Goal: Task Accomplishment & Management: Manage account settings

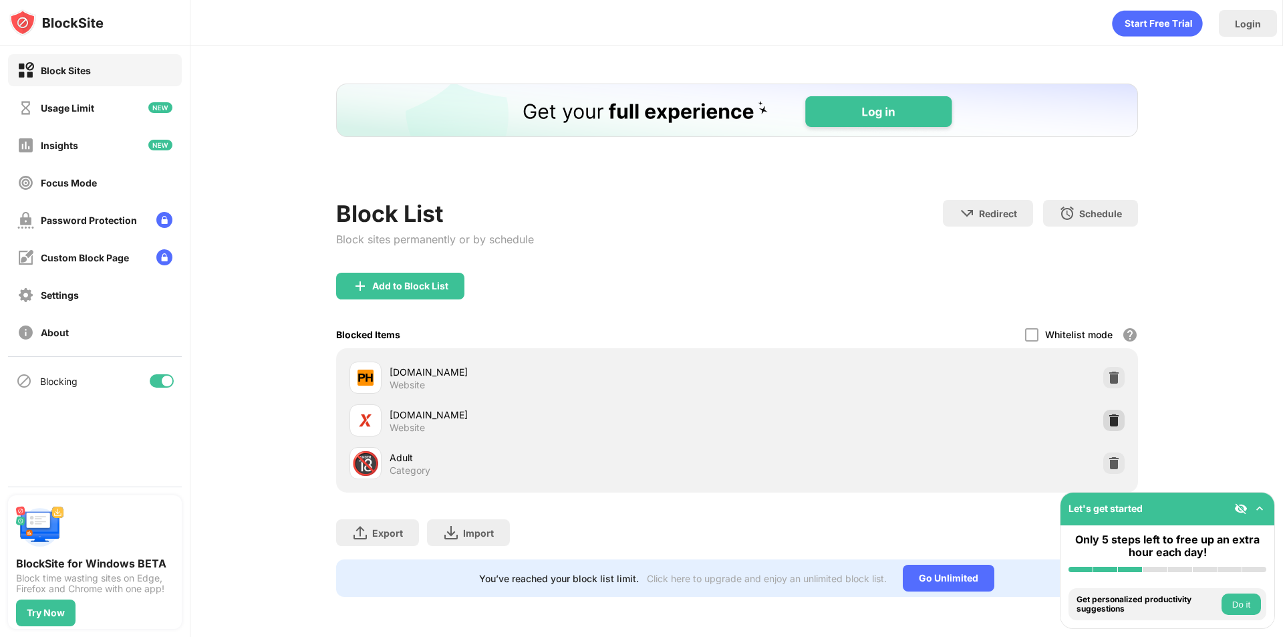
click at [1112, 424] on img at bounding box center [1113, 420] width 13 height 13
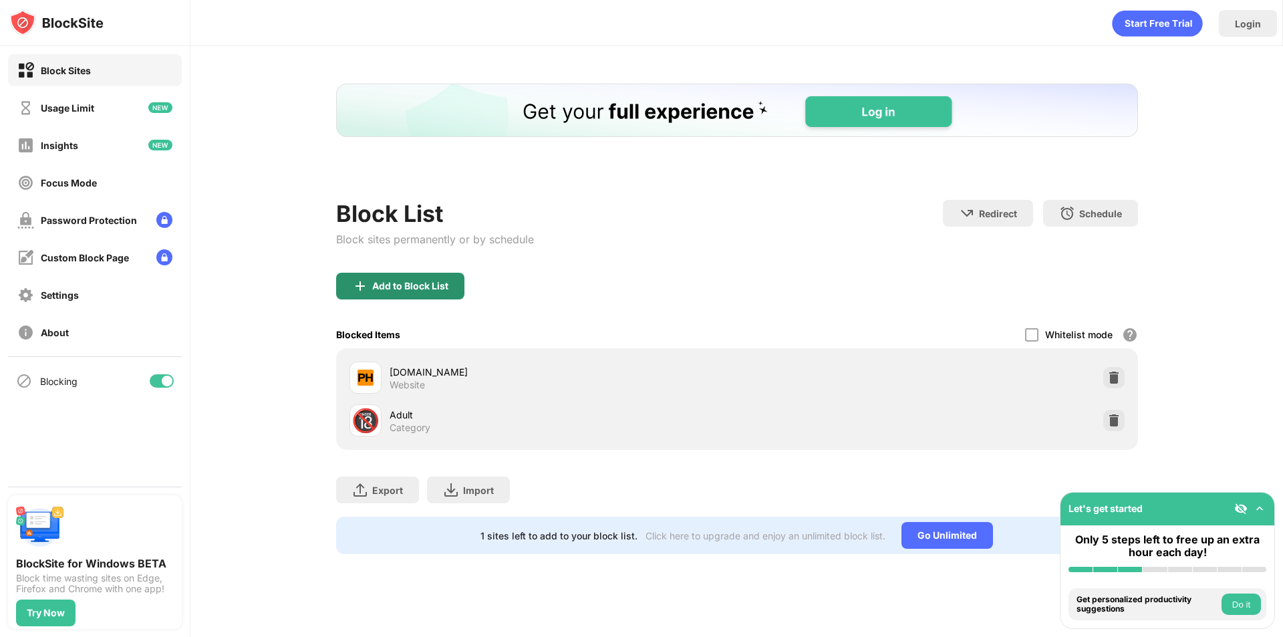
click at [416, 292] on div "Add to Block List" at bounding box center [400, 286] width 128 height 27
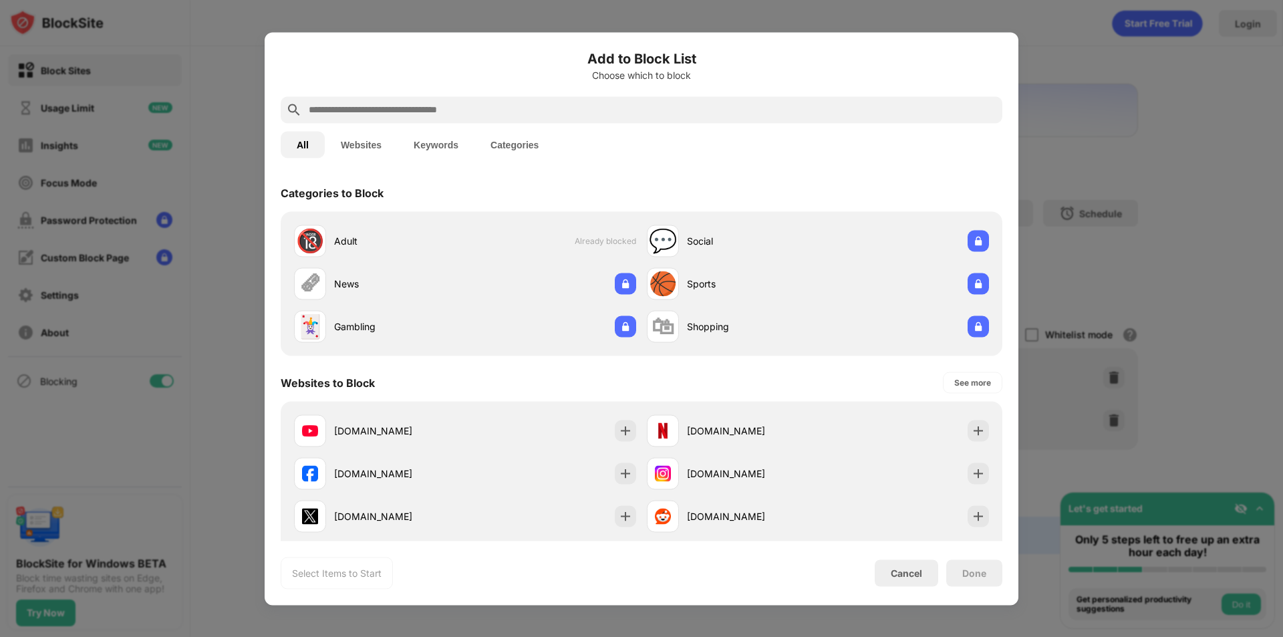
click at [562, 107] on input "text" at bounding box center [652, 110] width 690 height 16
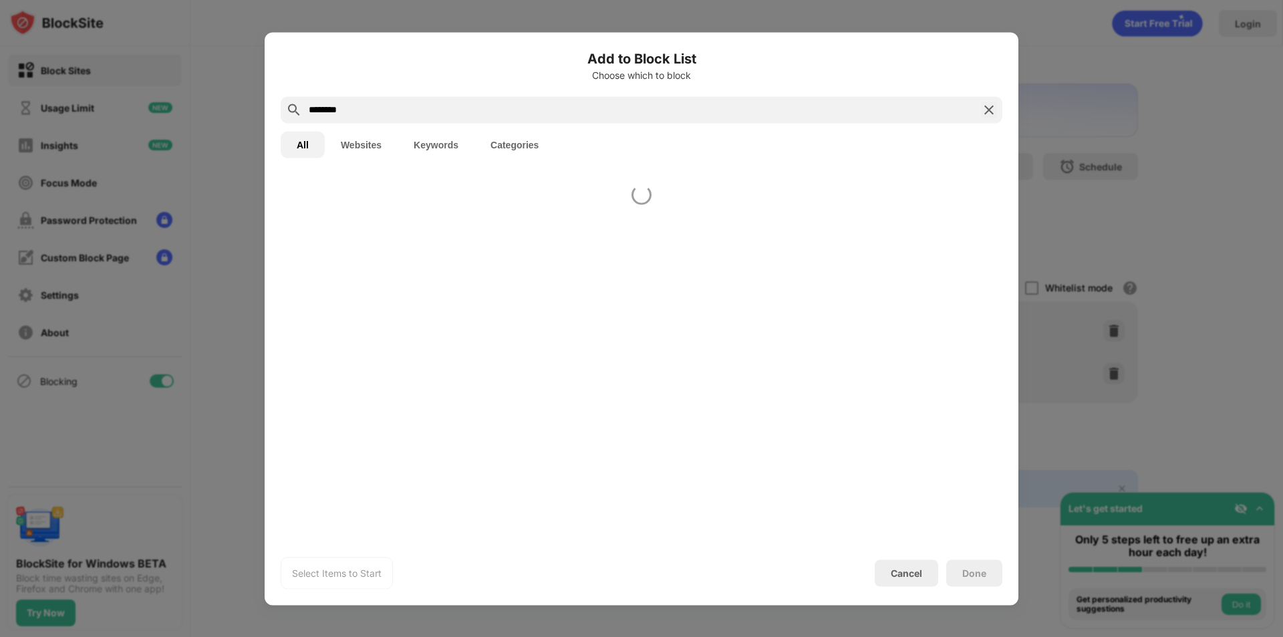
type input "********"
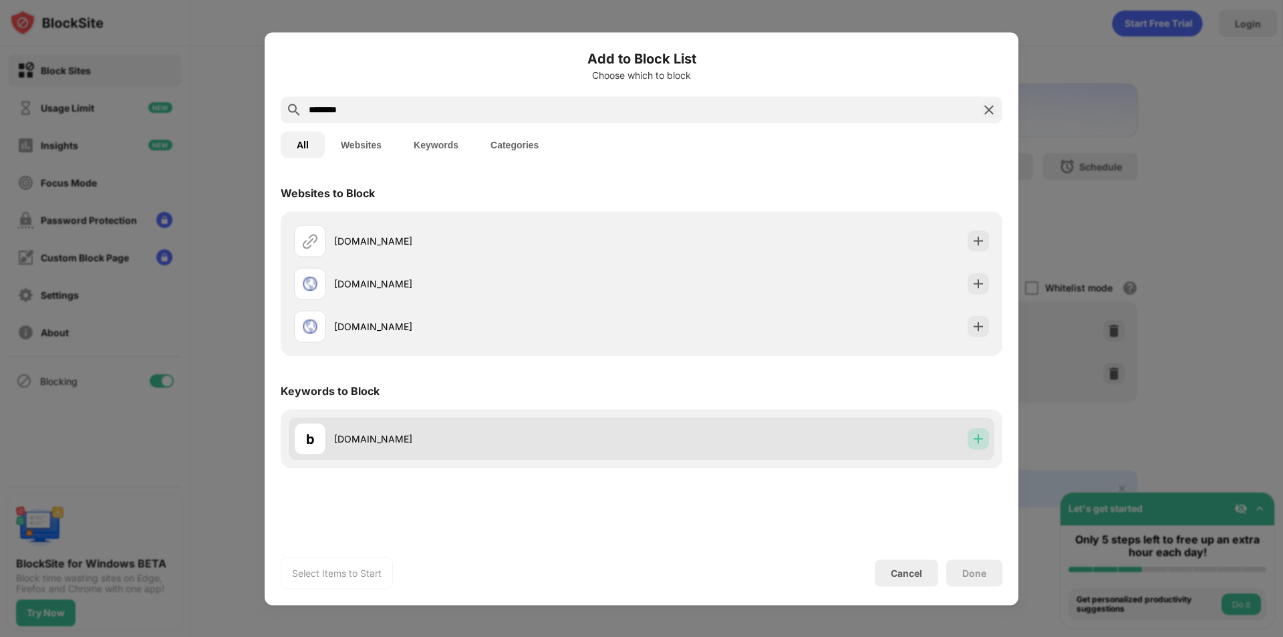
click at [978, 441] on img at bounding box center [978, 438] width 13 height 13
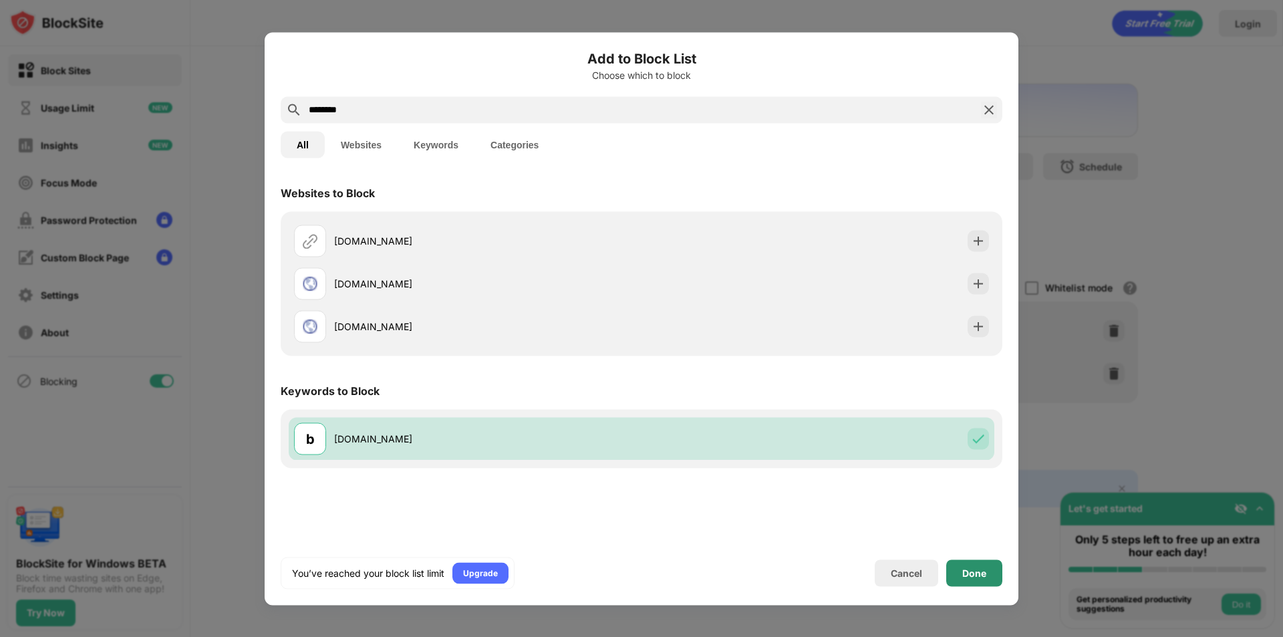
click at [976, 569] on div "Done" at bounding box center [974, 572] width 24 height 11
